Goal: Check status: Check status

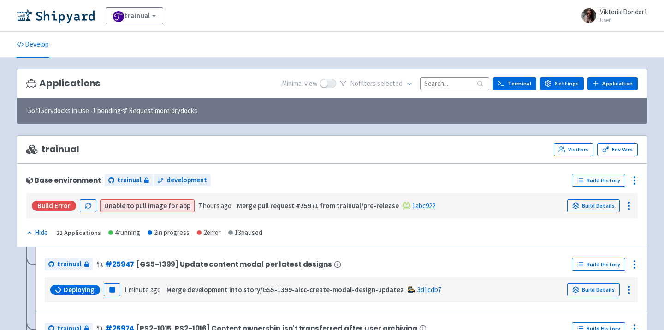
click at [444, 69] on div "Applications Minimal view No filter s selected Terminal Settings Application Te…" at bounding box center [332, 84] width 631 height 30
click at [440, 81] on input at bounding box center [454, 83] width 69 height 12
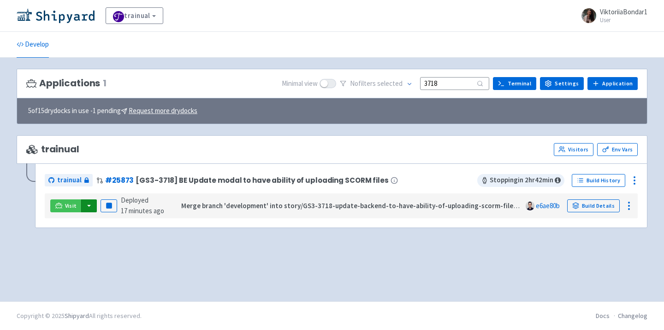
type input "3718"
click at [88, 207] on button "button" at bounding box center [89, 205] width 16 height 13
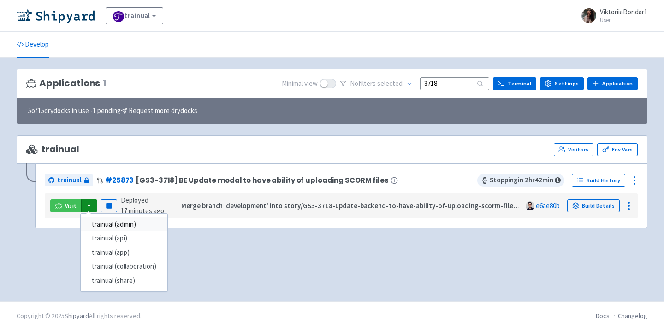
click at [106, 223] on link "trainual (admin)" at bounding box center [124, 224] width 87 height 14
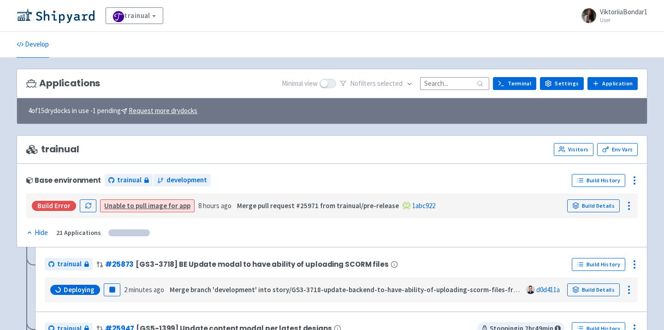
click at [457, 82] on input at bounding box center [454, 83] width 69 height 12
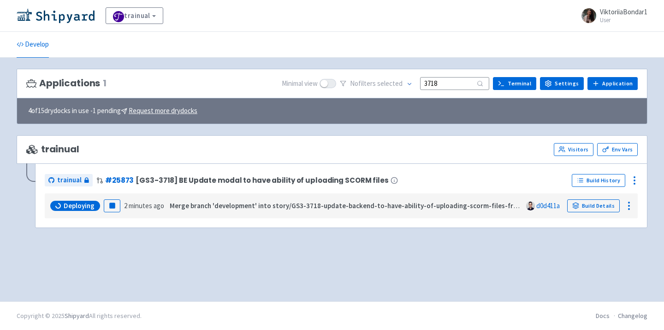
type input "3718"
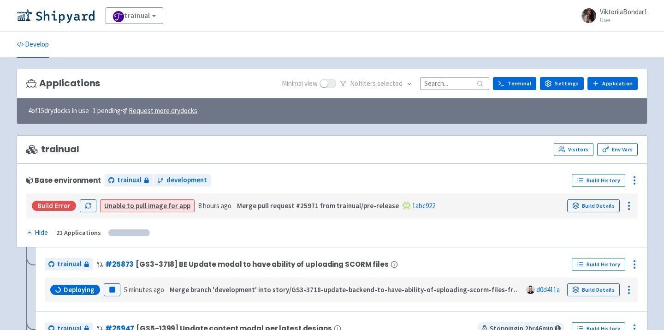
click at [459, 81] on input at bounding box center [454, 83] width 69 height 12
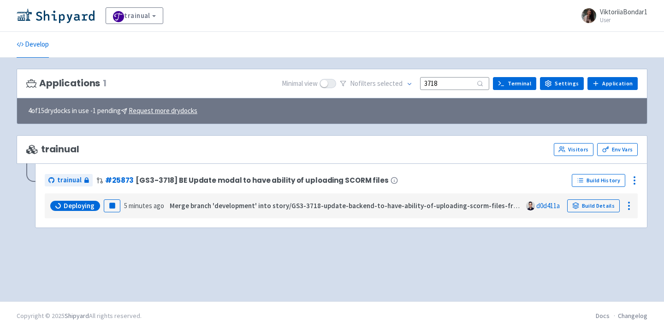
type input "3718"
click at [276, 262] on div "Applications 1 Minimal view No filter s selected 3718 Terminal Settings Applica…" at bounding box center [332, 179] width 631 height 221
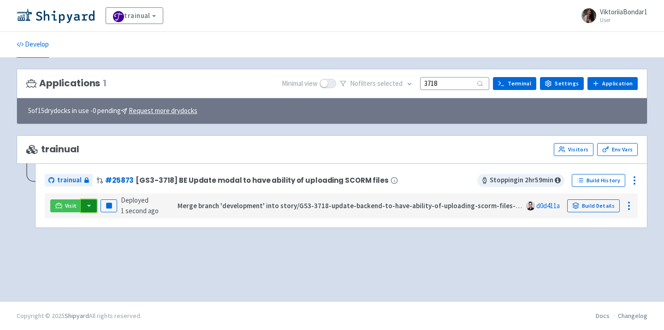
click at [85, 204] on button "button" at bounding box center [89, 205] width 16 height 13
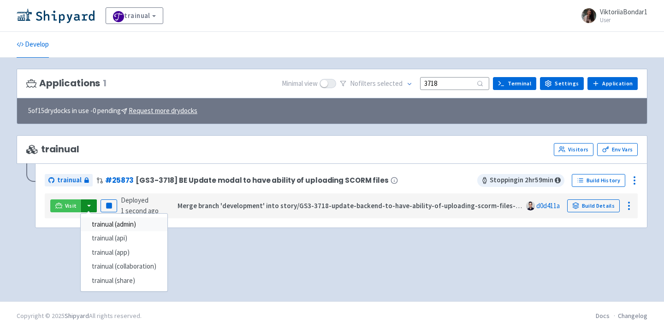
click at [102, 229] on link "trainual (admin)" at bounding box center [124, 224] width 87 height 14
